Goal: Find specific page/section: Find specific page/section

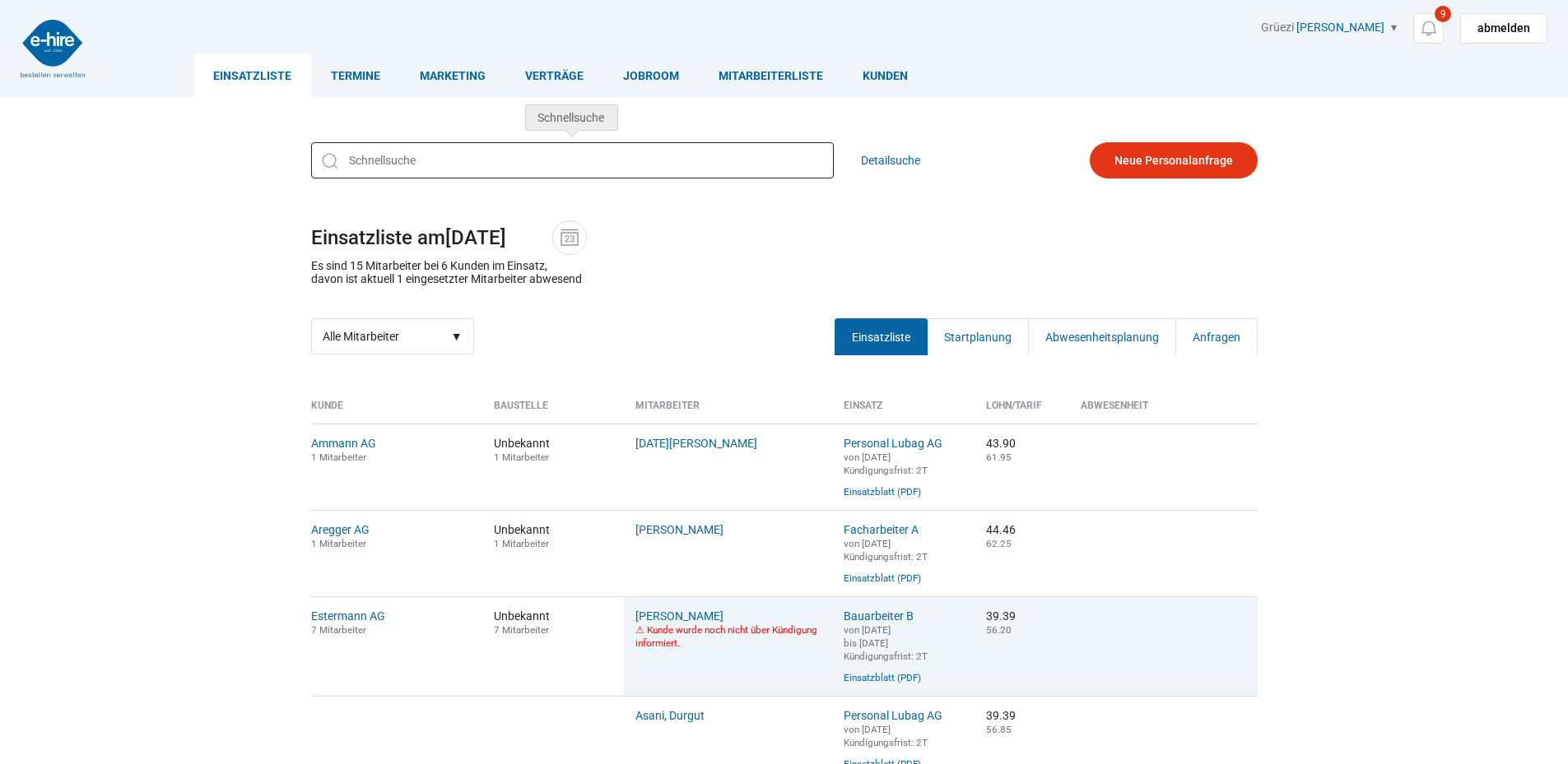
click at [602, 164] on input "text" at bounding box center [572, 160] width 522 height 36
click at [569, 230] on img at bounding box center [569, 237] width 25 height 25
click at [552, 230] on input "12.08.2025" at bounding box center [499, 237] width 107 height 23
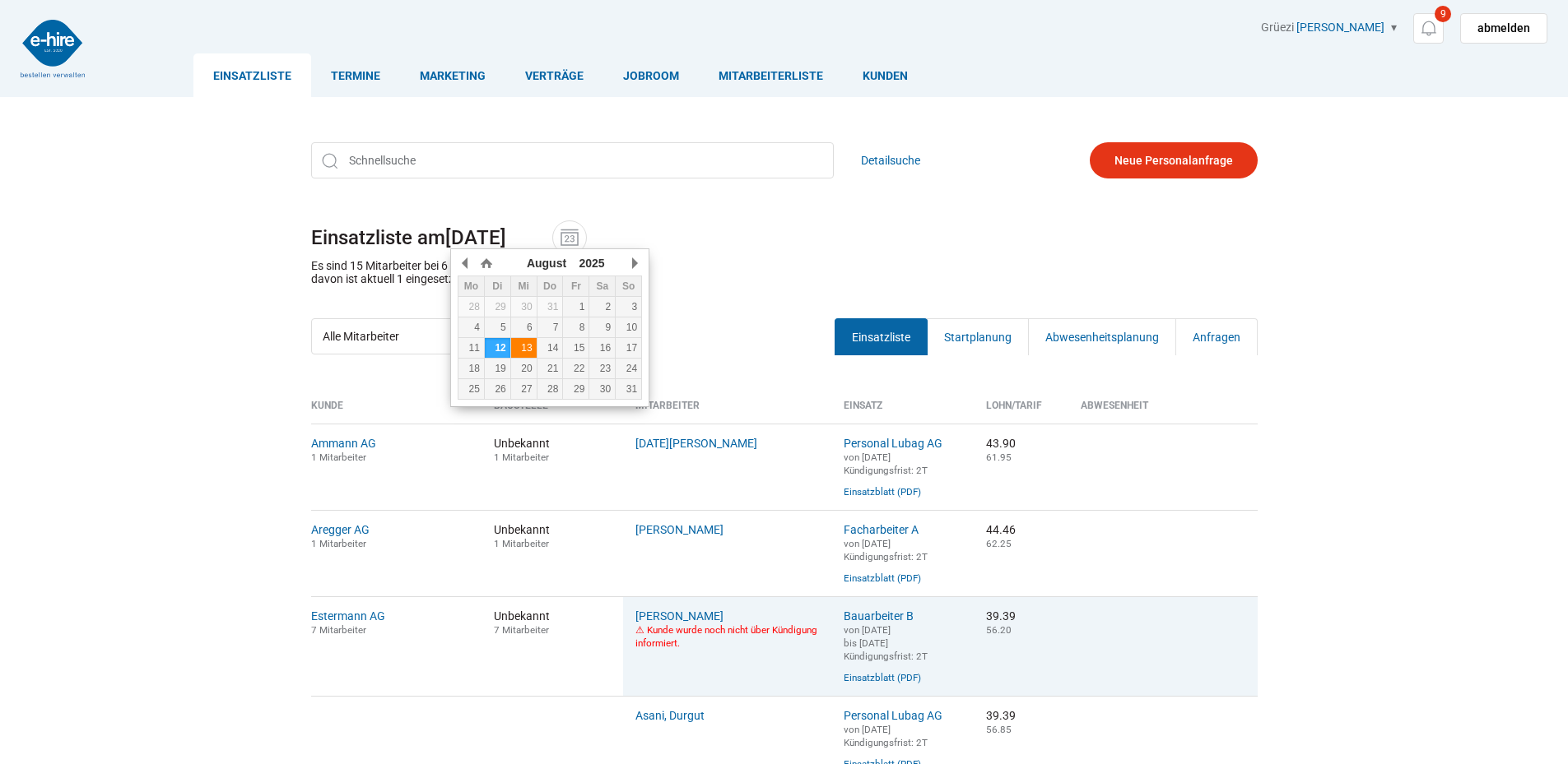
click at [518, 346] on div "13" at bounding box center [524, 347] width 25 height 12
type input "13.08.2025"
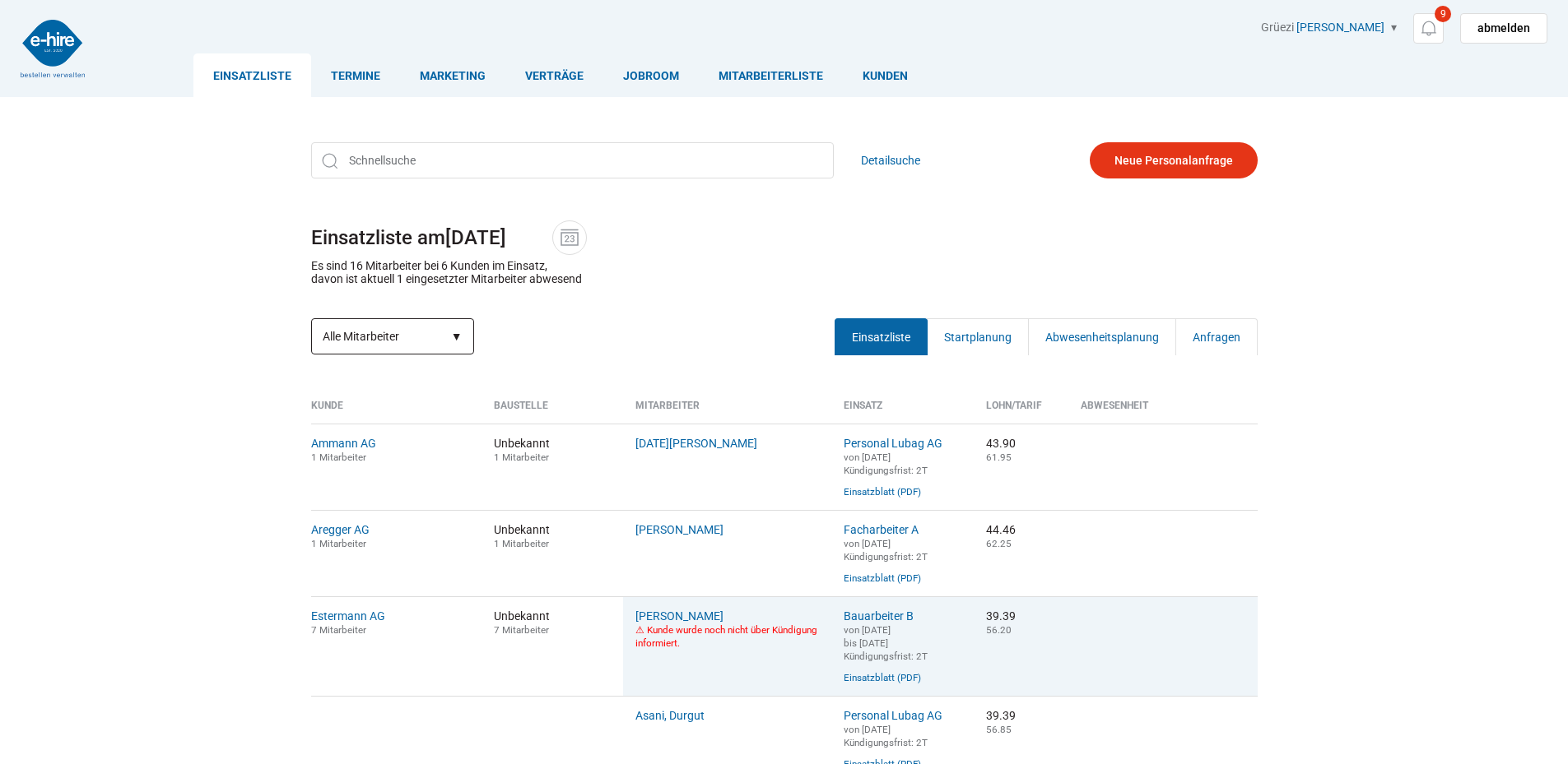
click at [415, 339] on select "Alle Mitarbeiter Abwesende Mitarbeiter Neue Mitarbeiter" at bounding box center [392, 337] width 163 height 36
select select "?date=13.08.2025&filter=neu"
click at [311, 320] on select "Alle Mitarbeiter Abwesende Mitarbeiter Neue Mitarbeiter" at bounding box center [392, 337] width 163 height 36
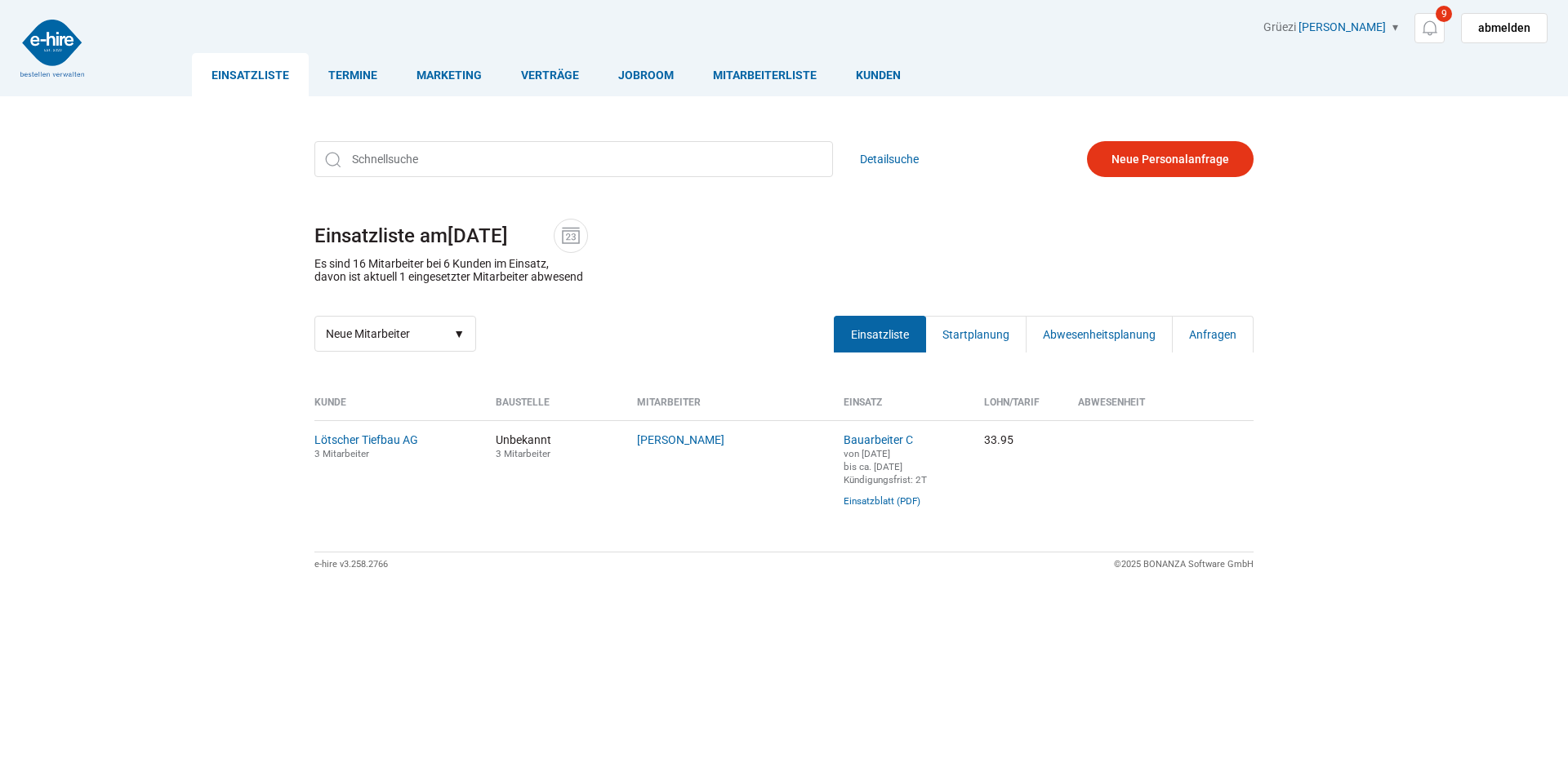
click at [41, 31] on img at bounding box center [52, 48] width 64 height 57
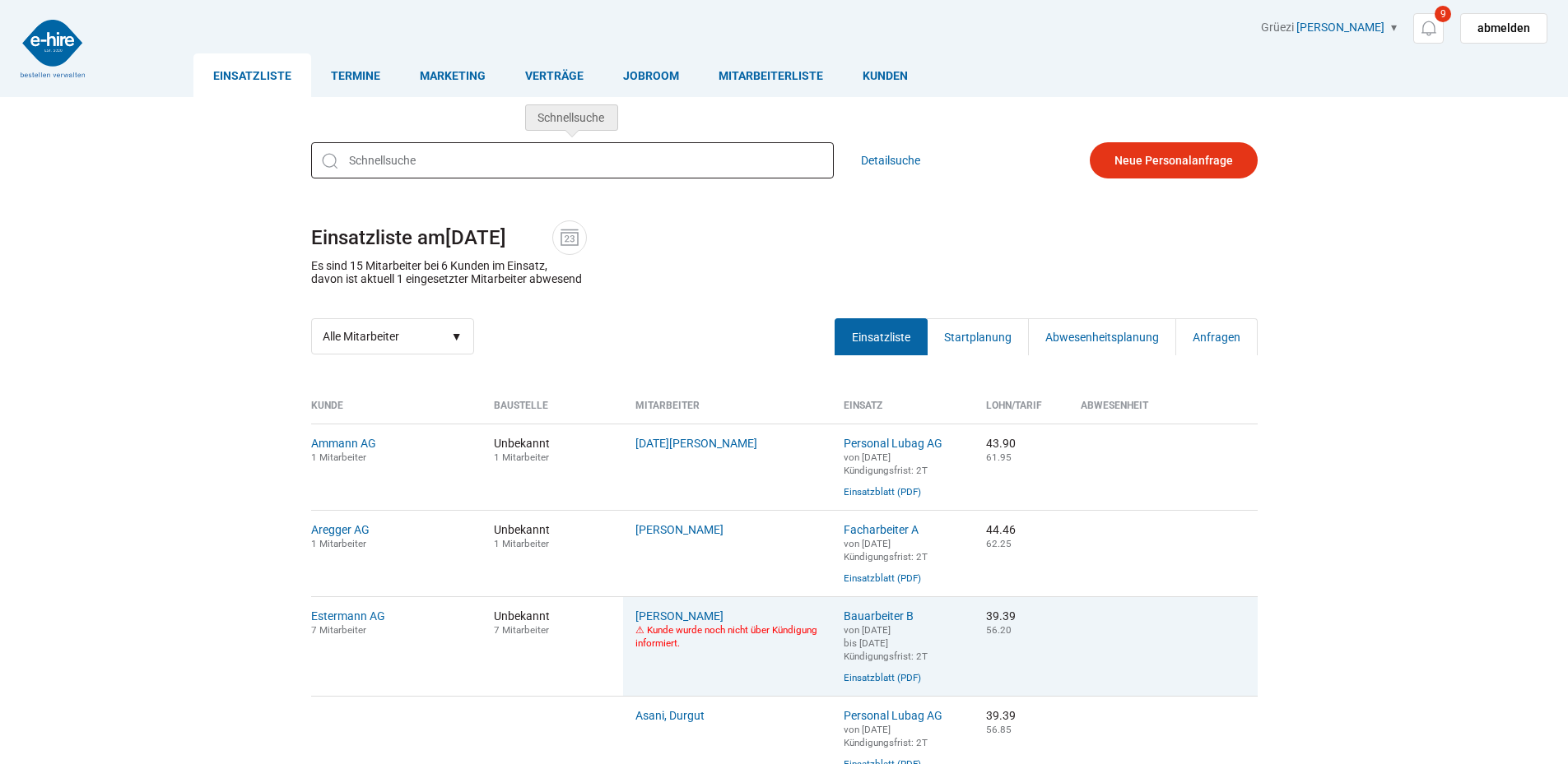
click at [358, 173] on input "text" at bounding box center [572, 160] width 522 height 36
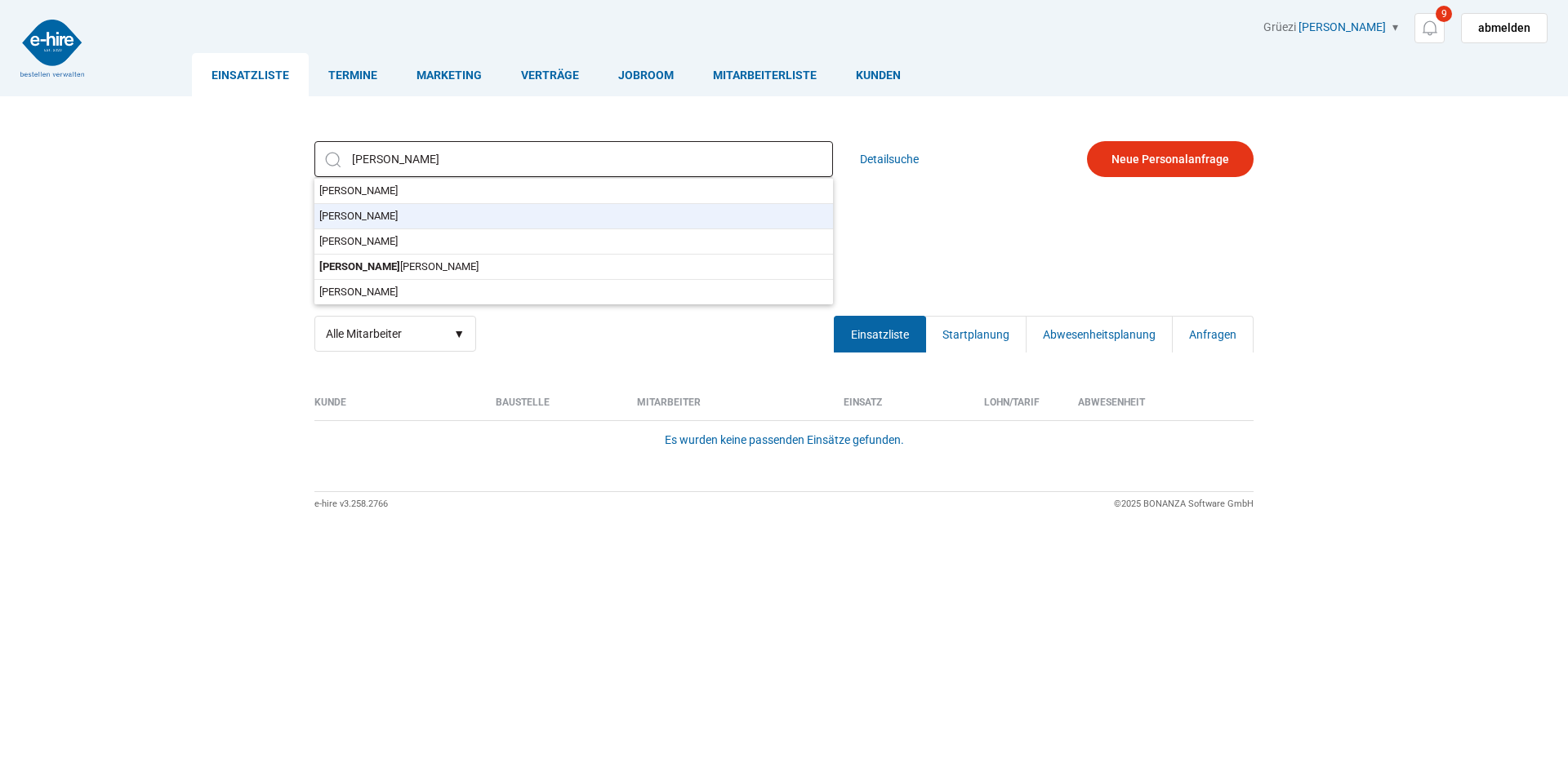
type input "[PERSON_NAME], [PERSON_NAME]"
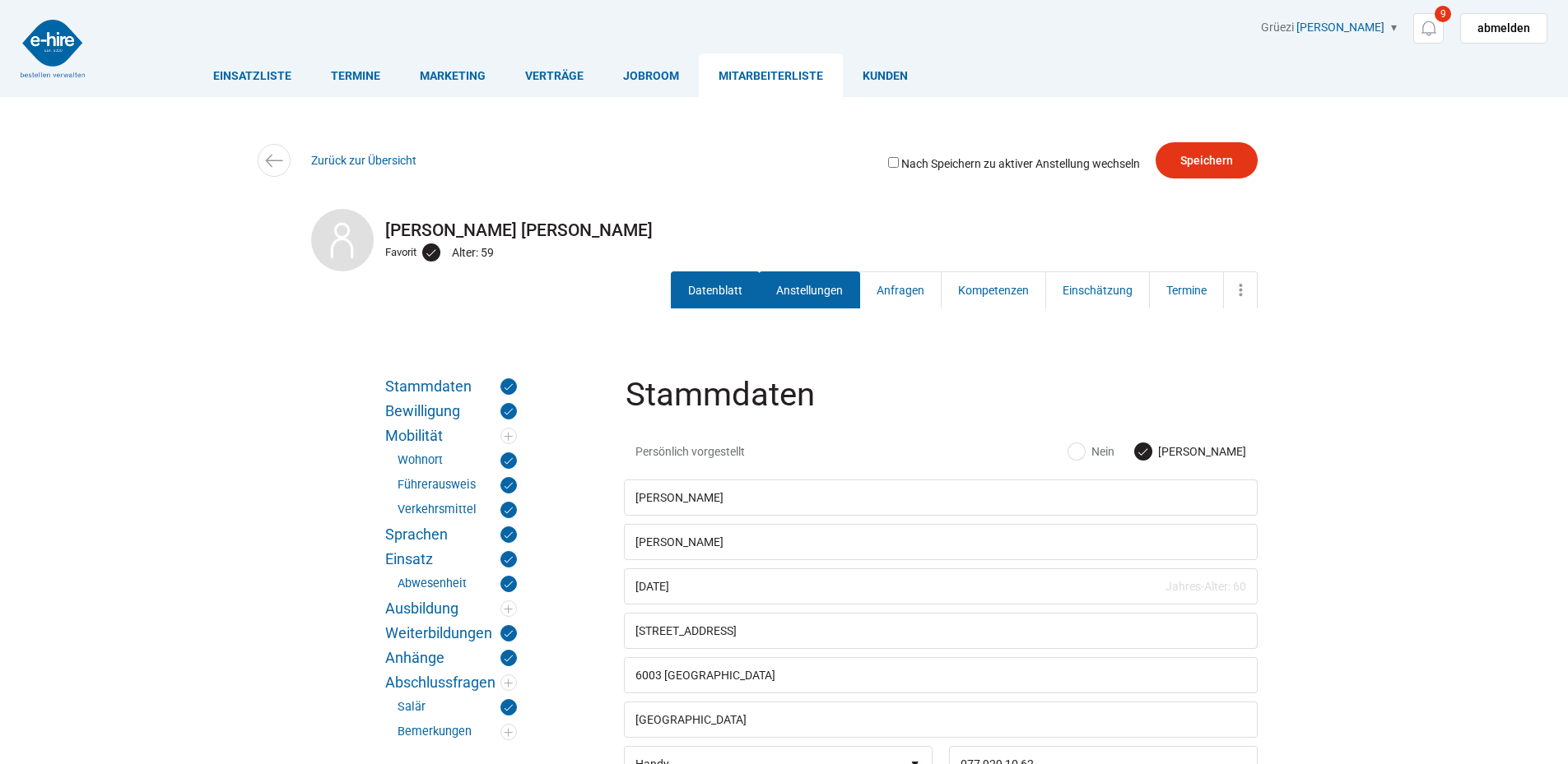
click at [804, 294] on link "Anstellungen" at bounding box center [809, 289] width 101 height 37
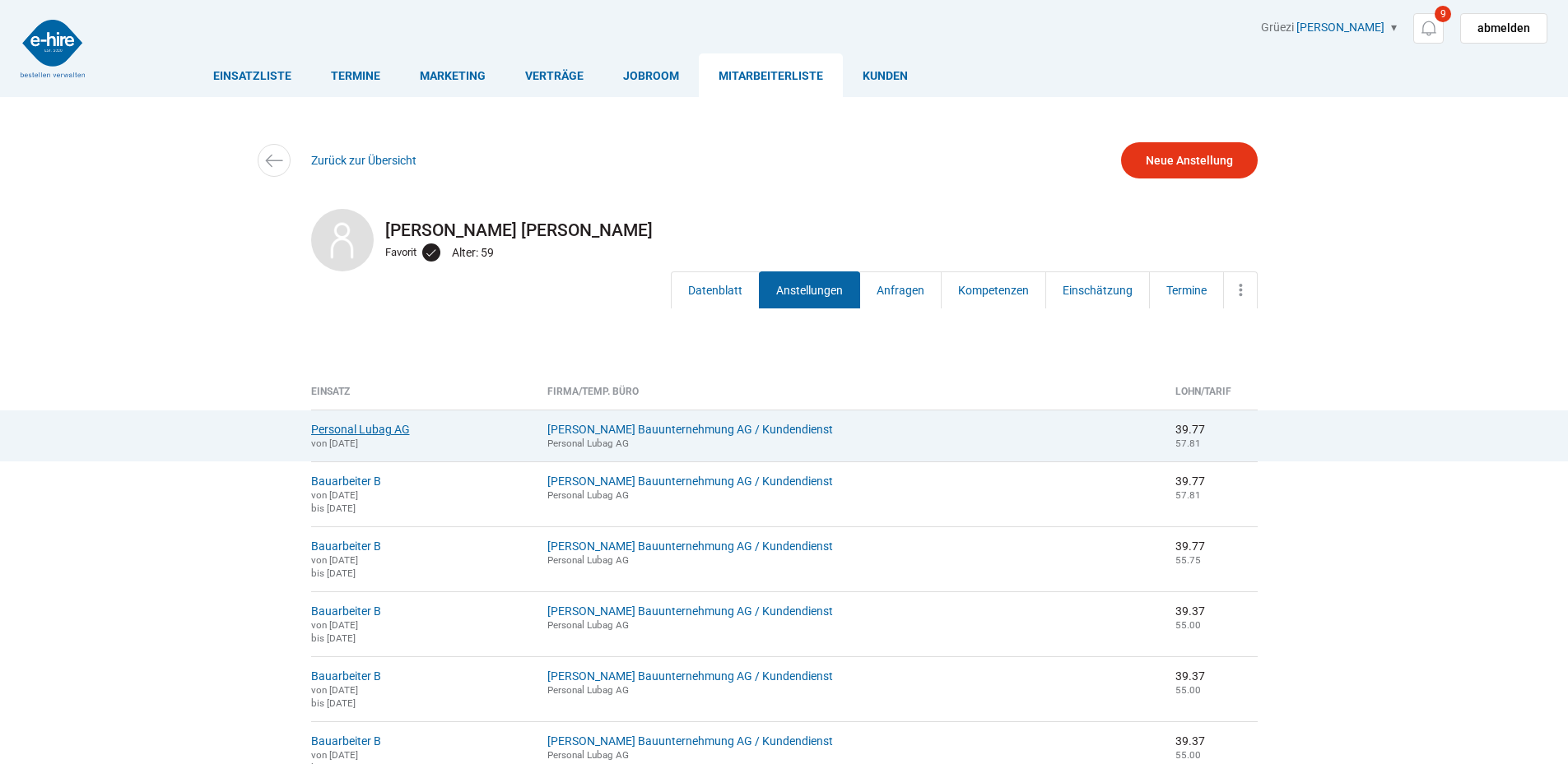
click at [340, 430] on link "Personal Lubag AG" at bounding box center [360, 429] width 99 height 13
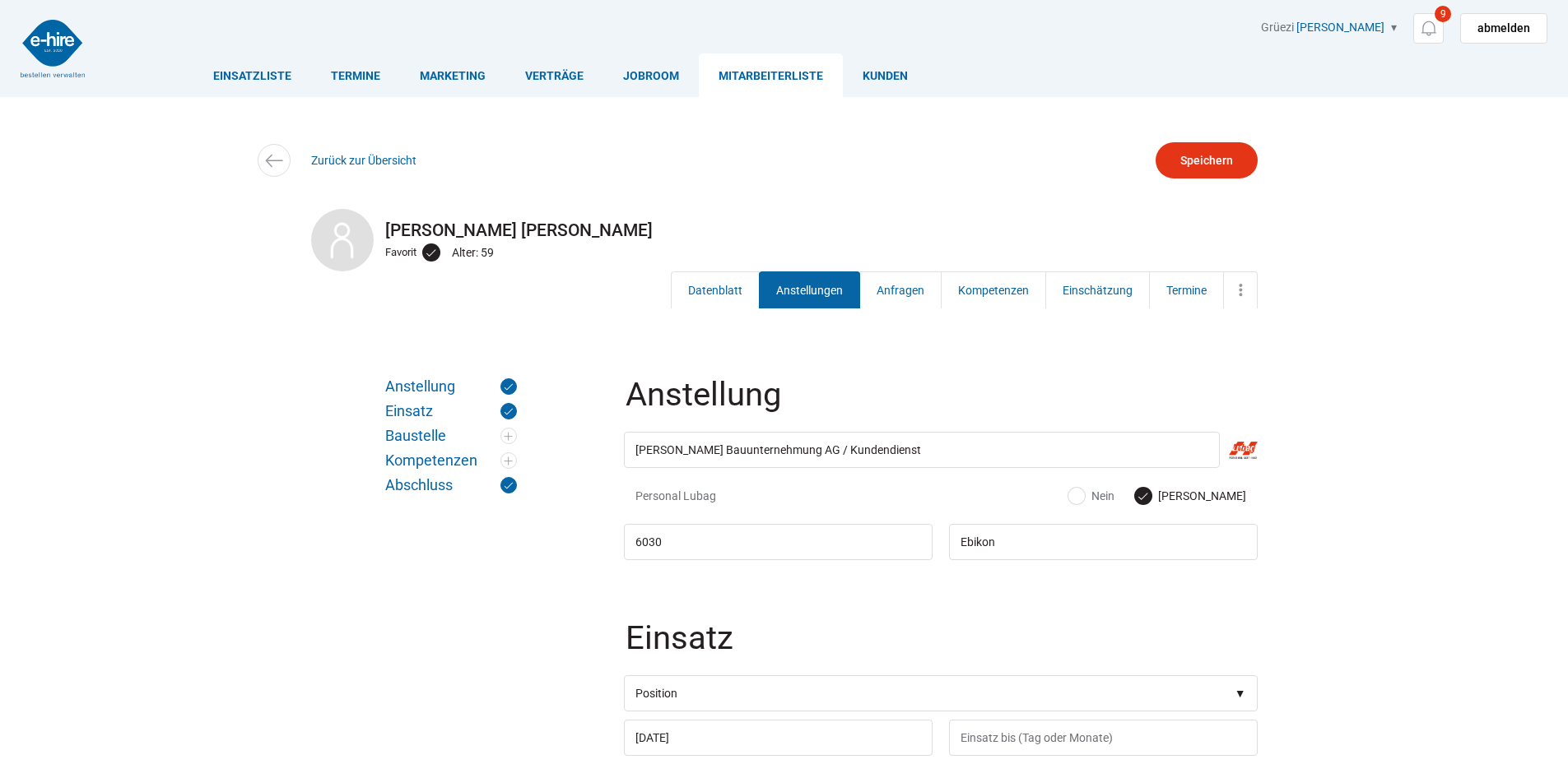
click at [24, 46] on img at bounding box center [53, 48] width 65 height 57
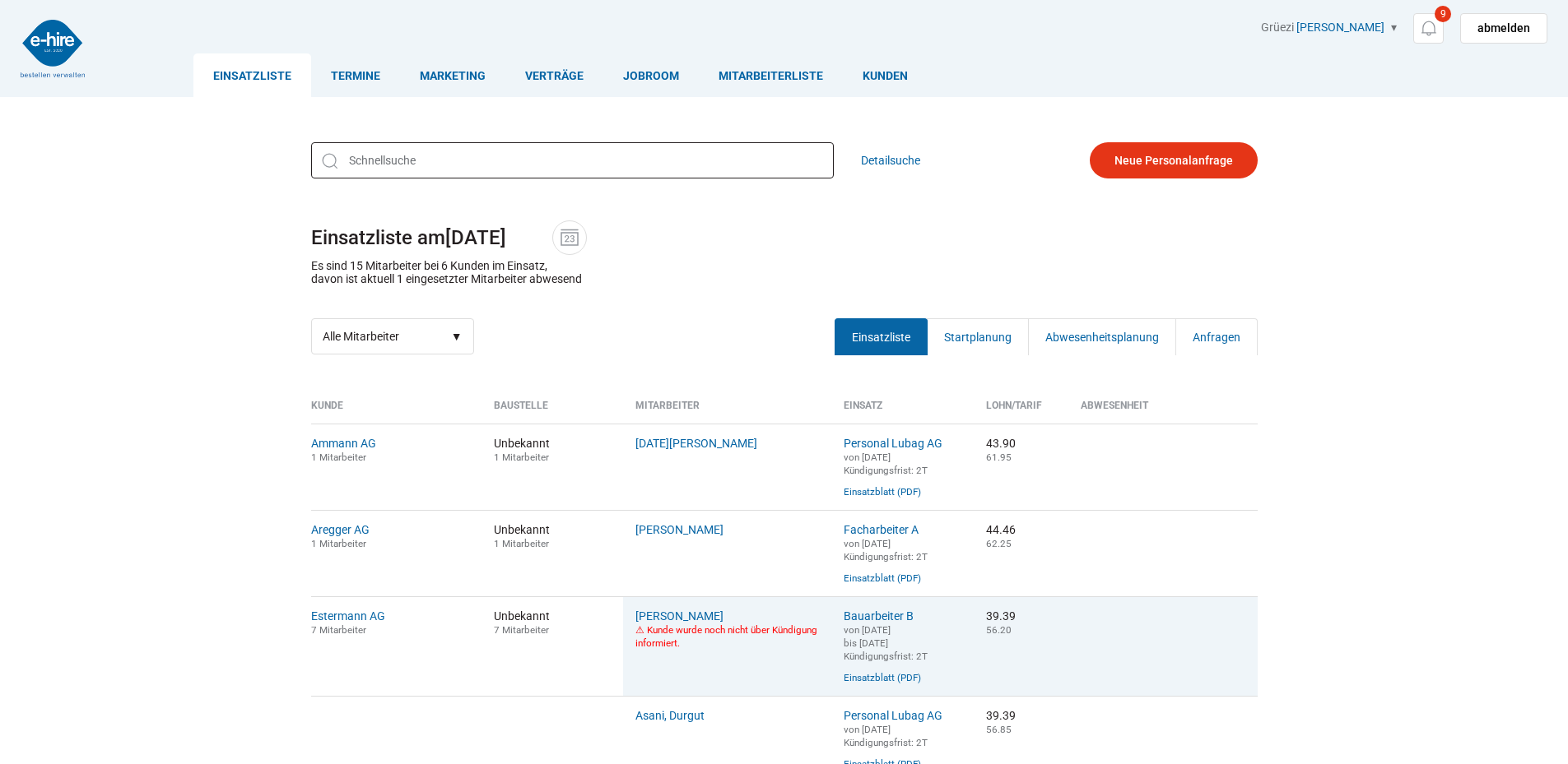
click at [386, 154] on input "text" at bounding box center [572, 160] width 522 height 36
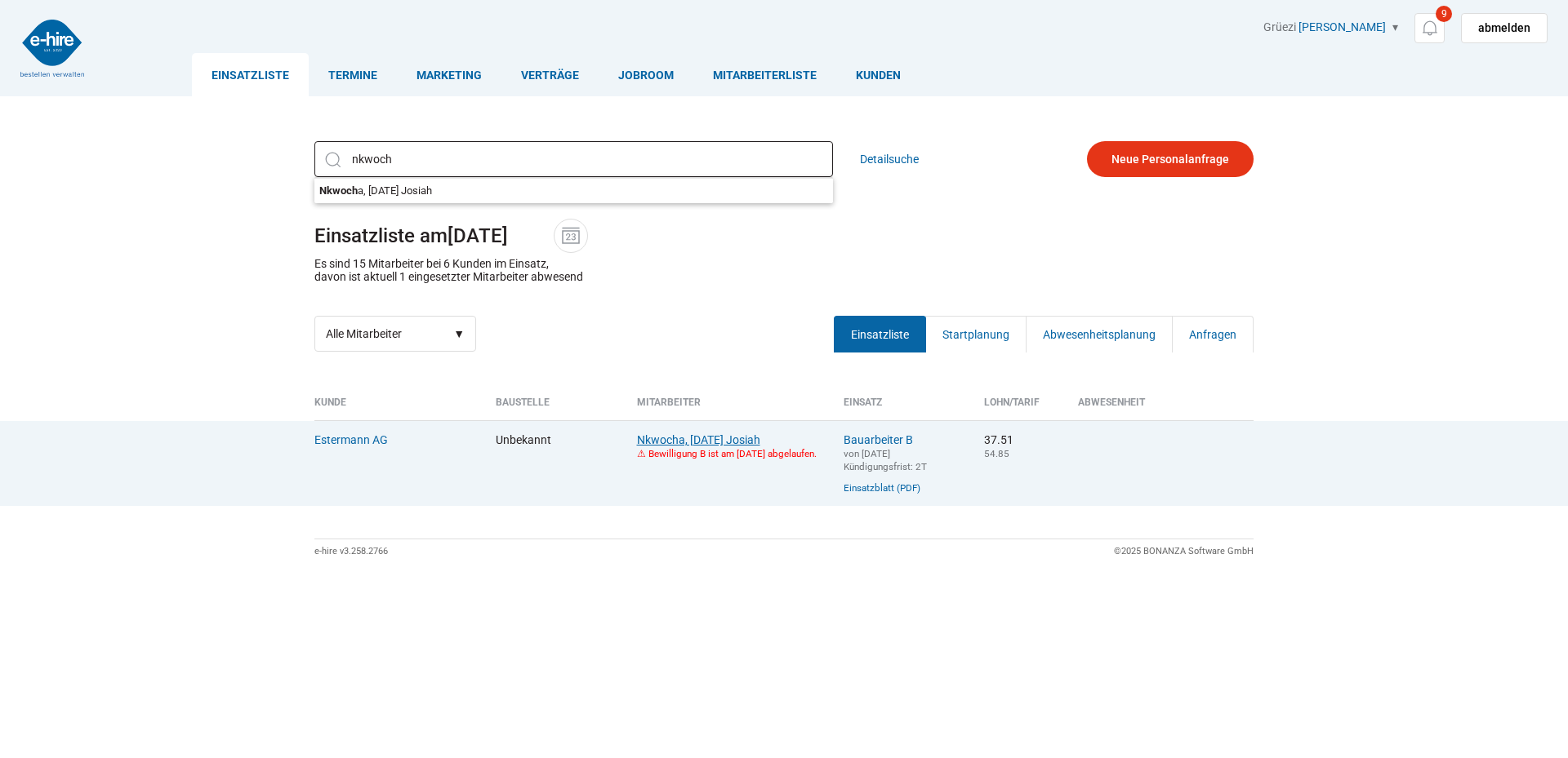
type input "nkwoch"
click at [698, 436] on link "Nkwocha, Sunday Josiah" at bounding box center [698, 439] width 124 height 13
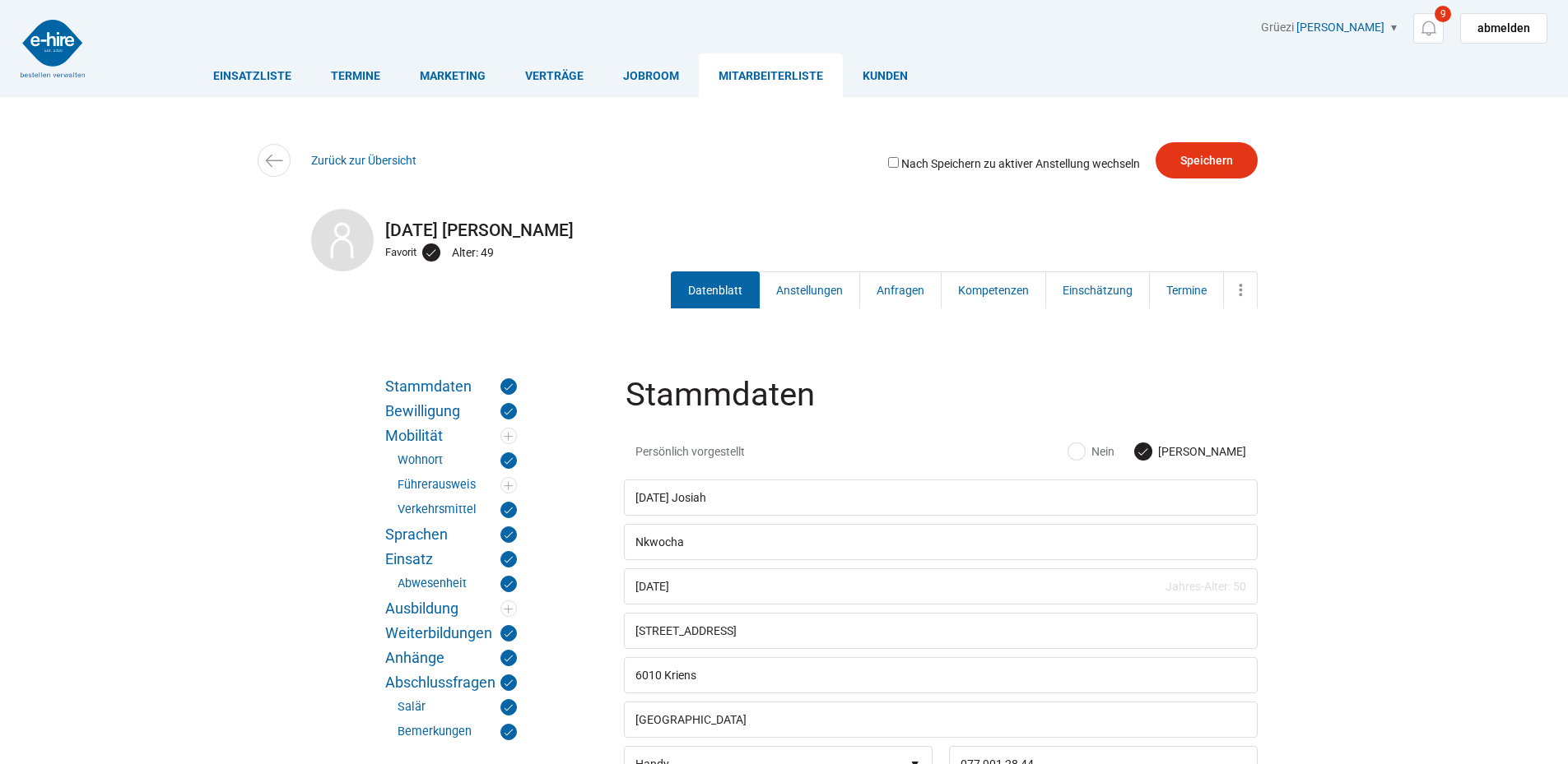
click at [818, 286] on link "Anstellungen" at bounding box center [809, 289] width 101 height 37
